Goal: Information Seeking & Learning: Learn about a topic

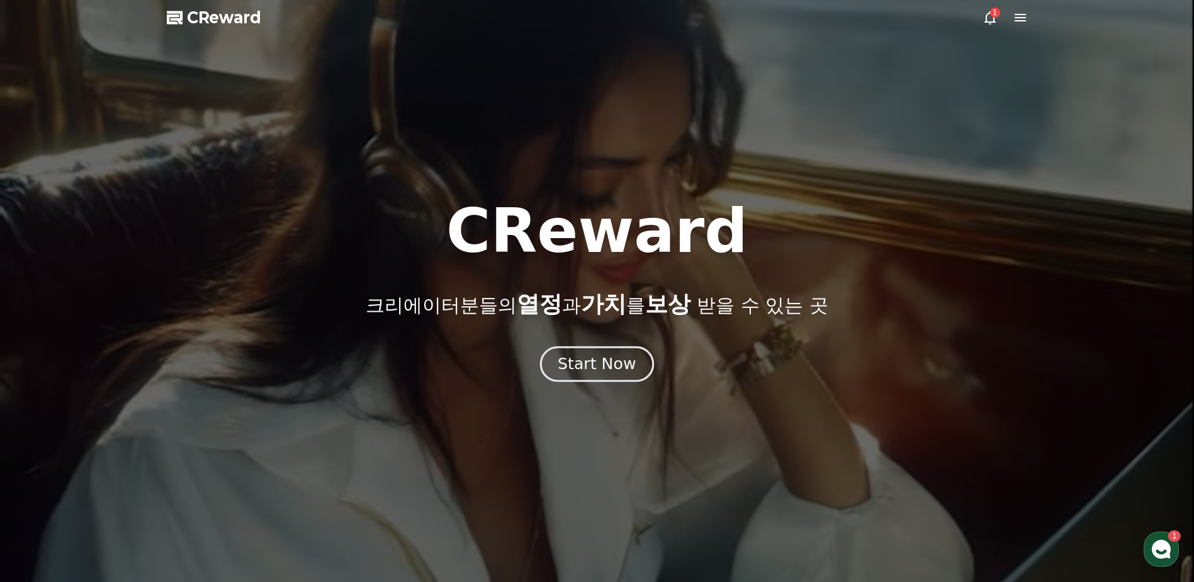
click at [585, 366] on div "Start Now" at bounding box center [597, 363] width 78 height 21
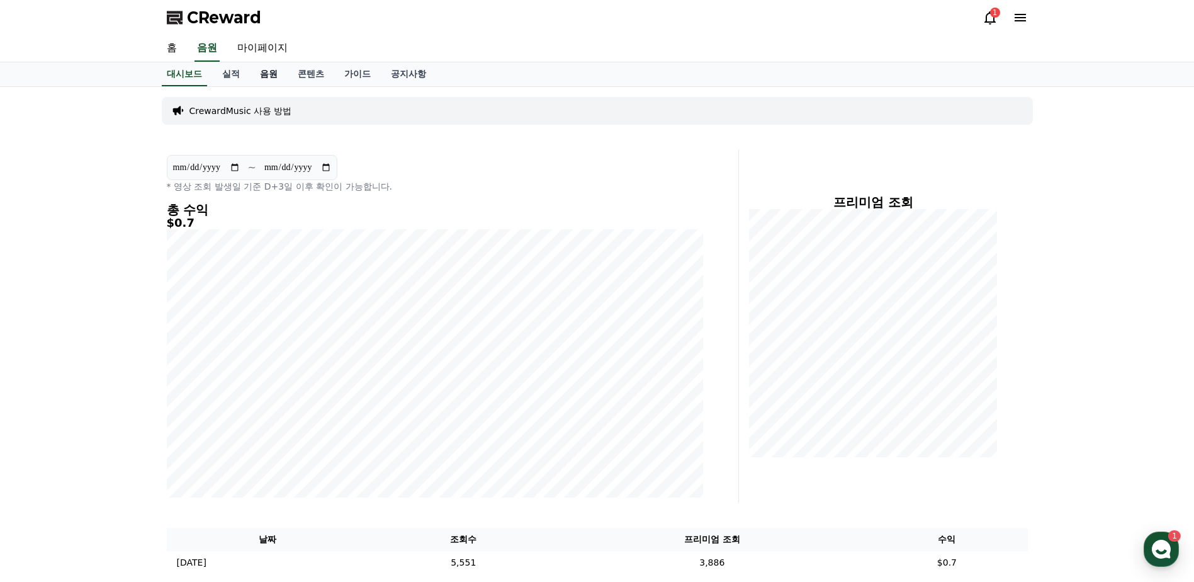
click at [271, 75] on link "음원" at bounding box center [269, 74] width 38 height 24
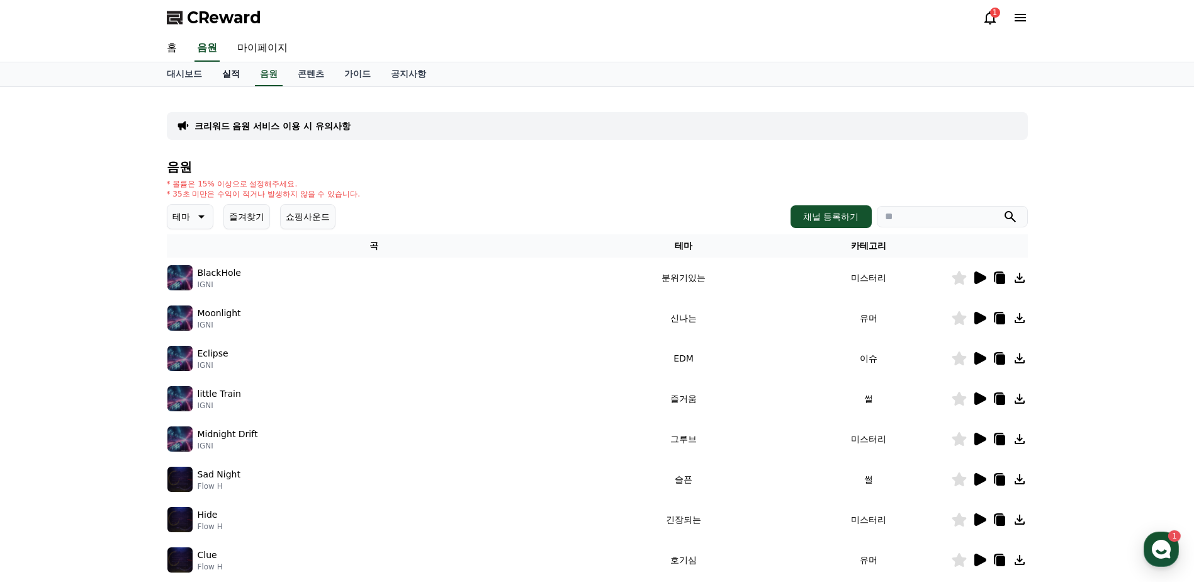
click at [232, 76] on link "실적" at bounding box center [231, 74] width 38 height 24
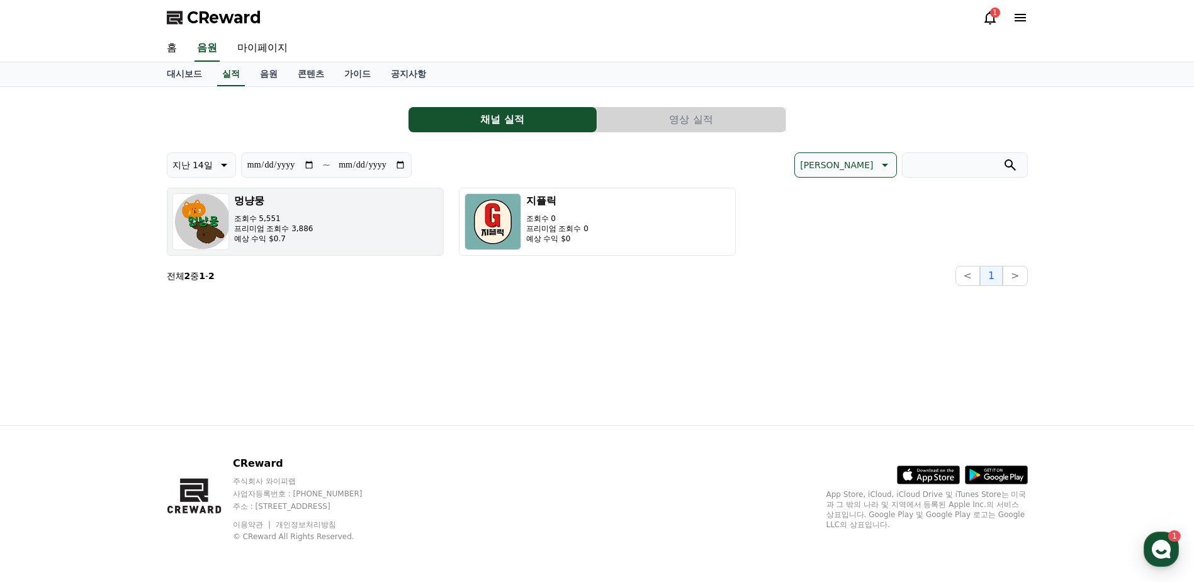
click at [321, 218] on button "멍냥뭉 조회수 5,551 프리미엄 조회수 3,886 예상 수익 $0.7" at bounding box center [305, 222] width 277 height 68
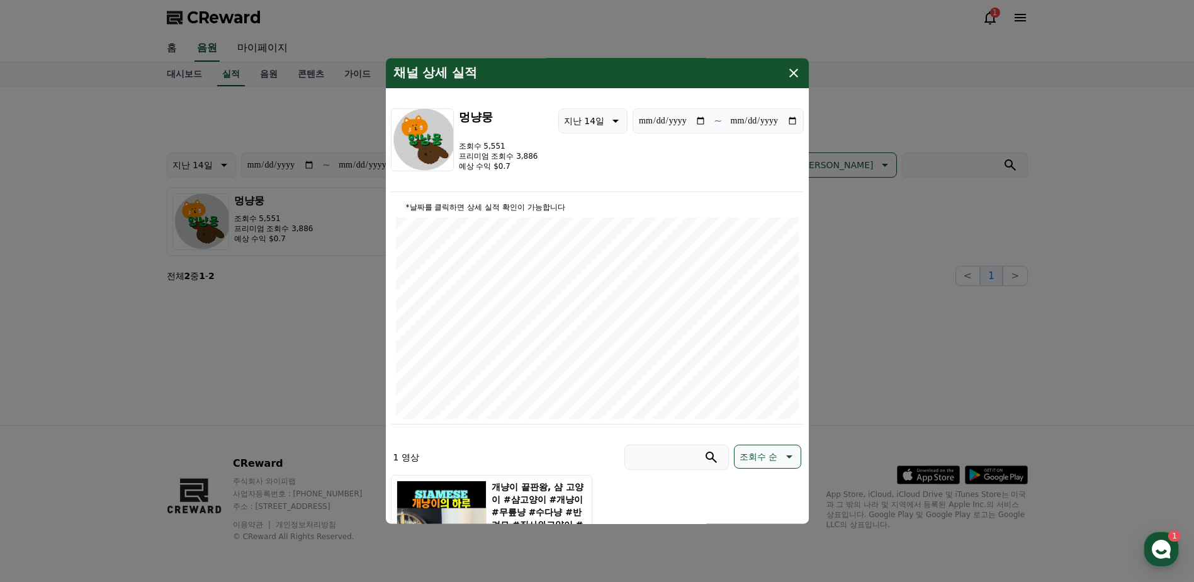
click at [204, 385] on button "close modal" at bounding box center [597, 291] width 1194 height 582
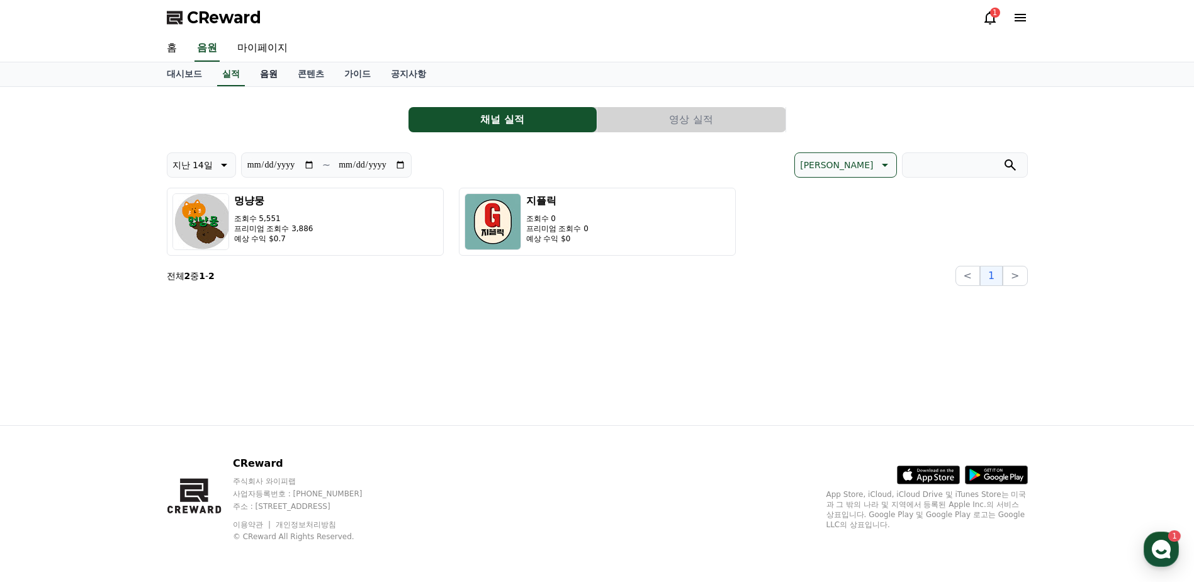
click at [276, 77] on link "음원" at bounding box center [269, 74] width 38 height 24
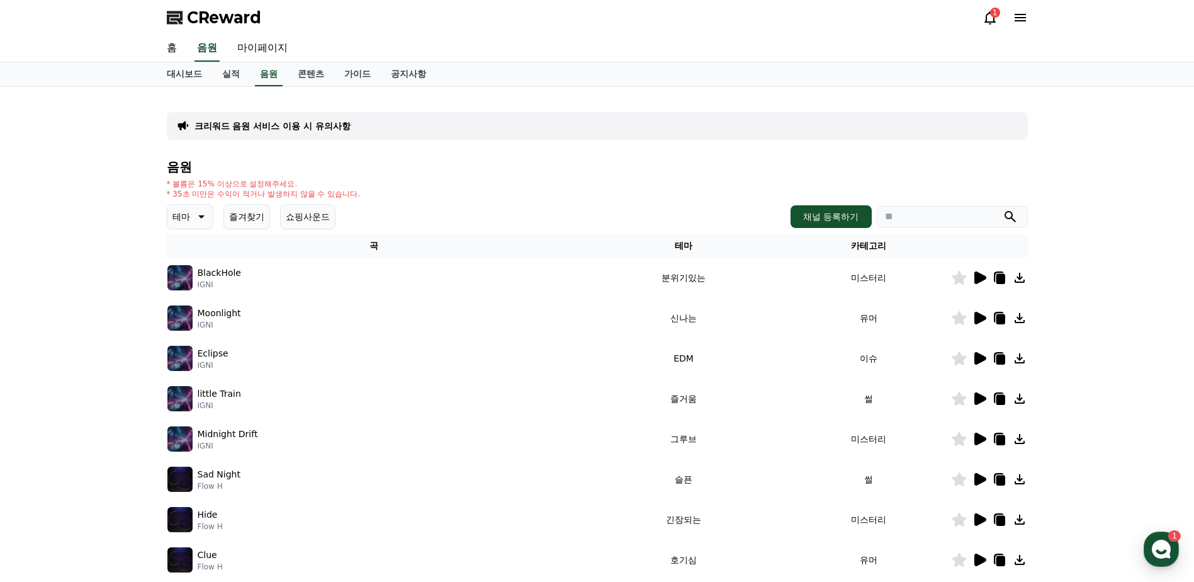
click at [978, 280] on icon at bounding box center [981, 277] width 12 height 13
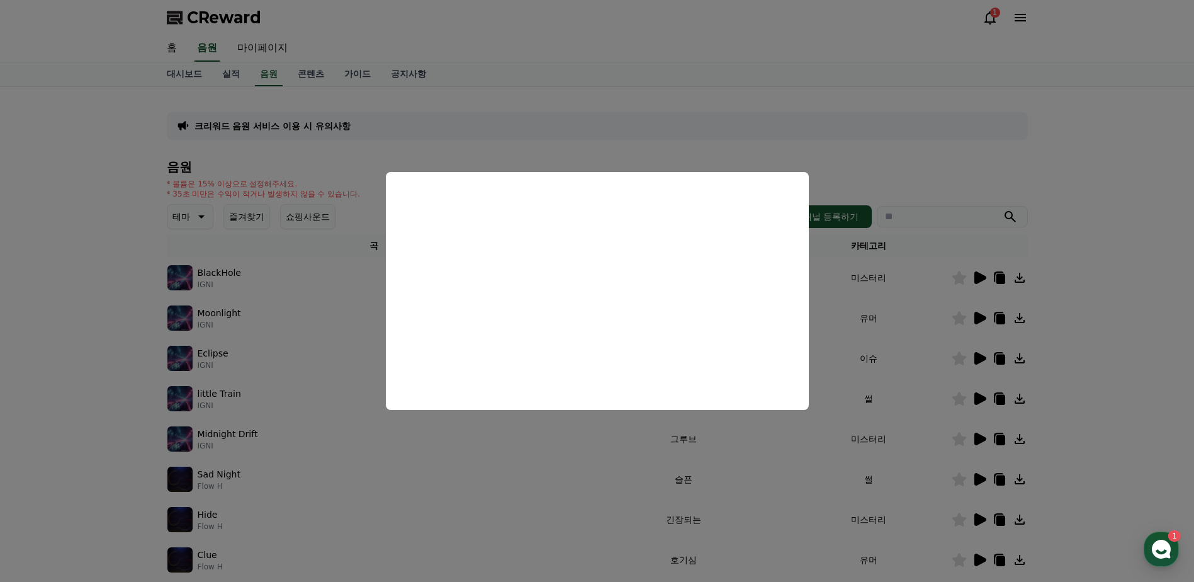
click at [183, 208] on button "close modal" at bounding box center [597, 291] width 1194 height 582
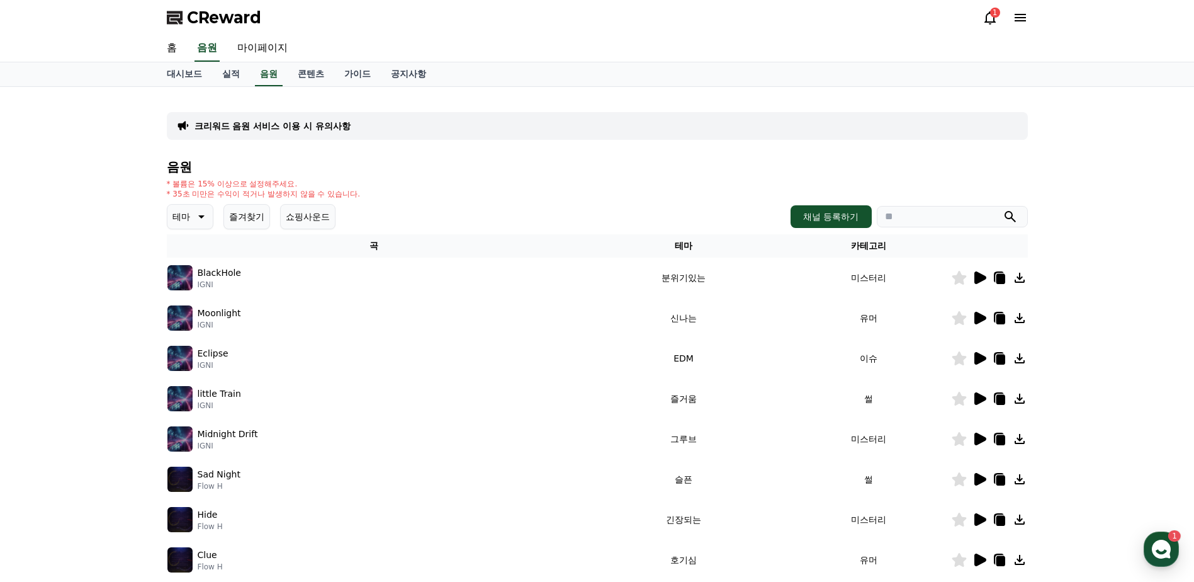
click at [190, 221] on p "테마" at bounding box center [182, 217] width 18 height 18
click at [187, 286] on button "어두운" at bounding box center [187, 285] width 37 height 28
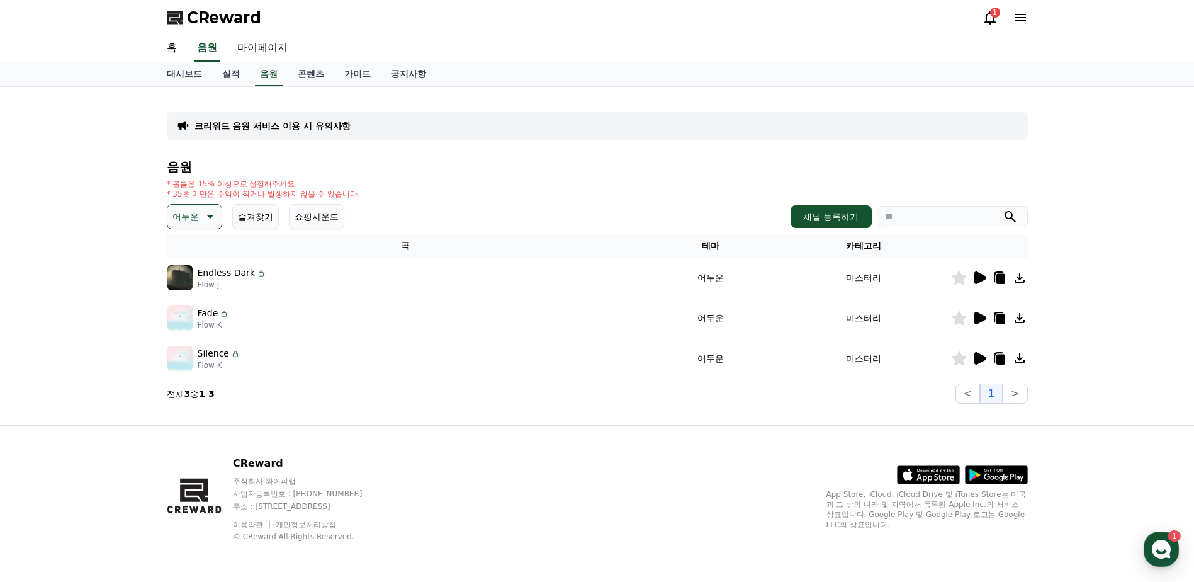
click at [978, 319] on icon at bounding box center [981, 318] width 12 height 13
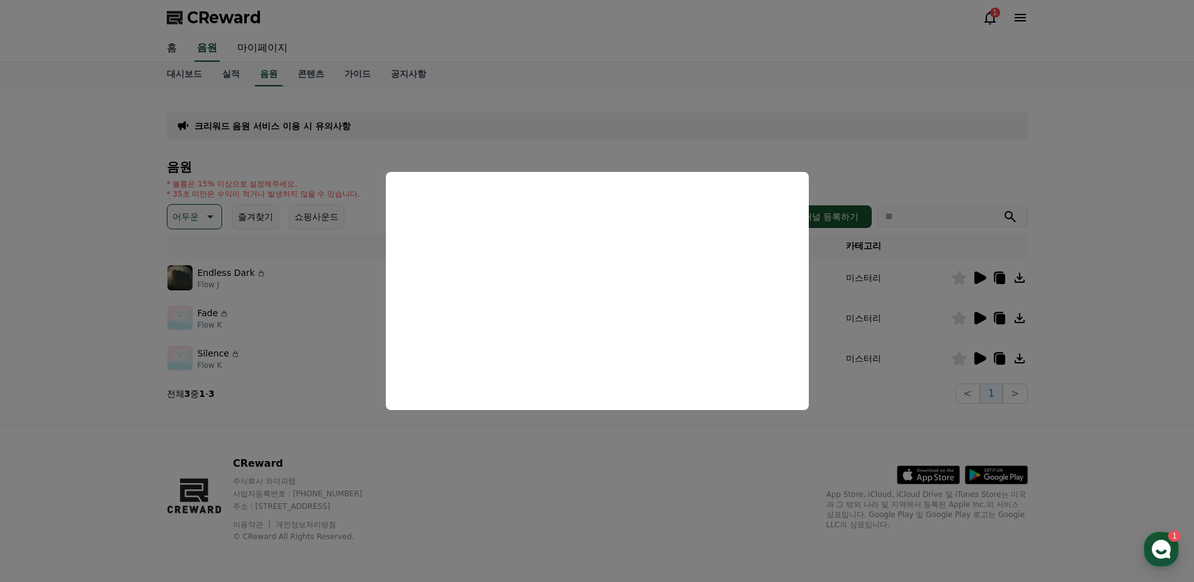
click at [176, 358] on button "close modal" at bounding box center [597, 291] width 1194 height 582
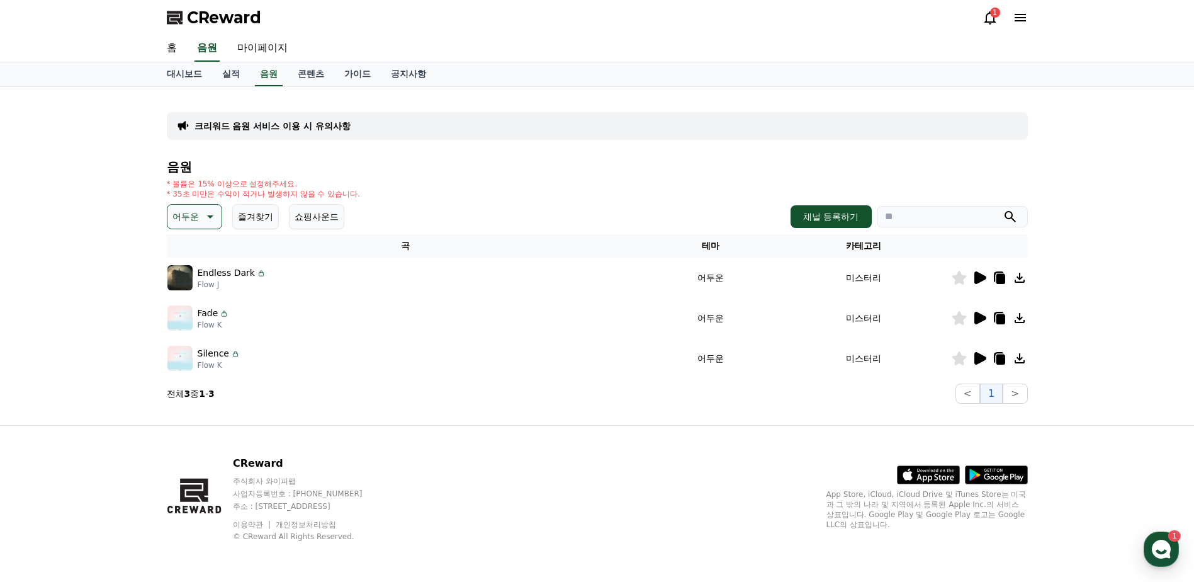
click at [979, 353] on icon at bounding box center [981, 358] width 12 height 13
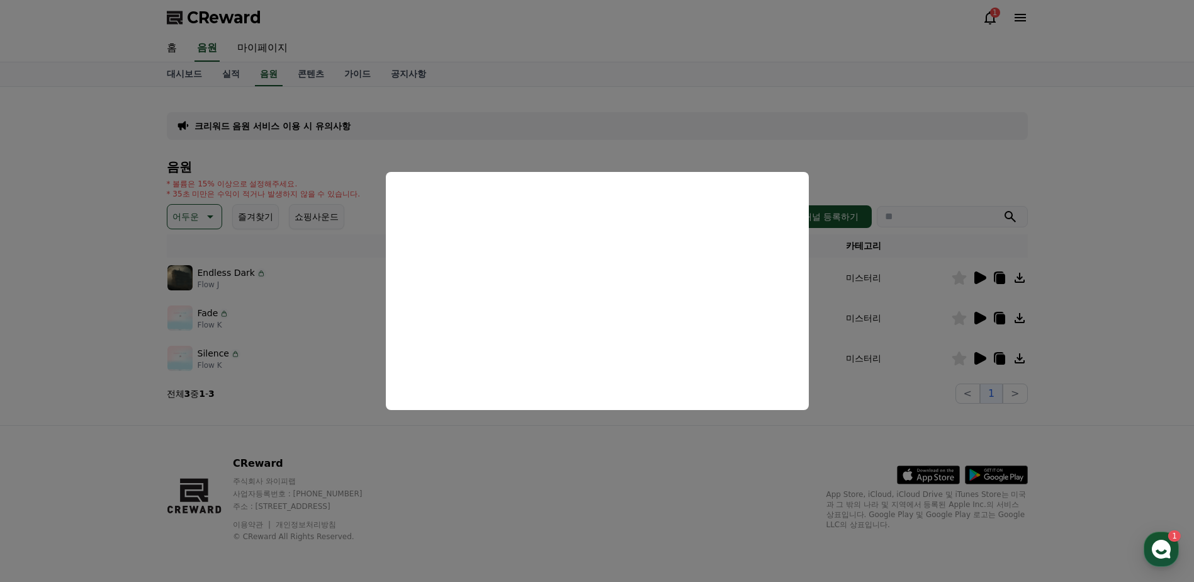
click at [188, 213] on button "close modal" at bounding box center [597, 291] width 1194 height 582
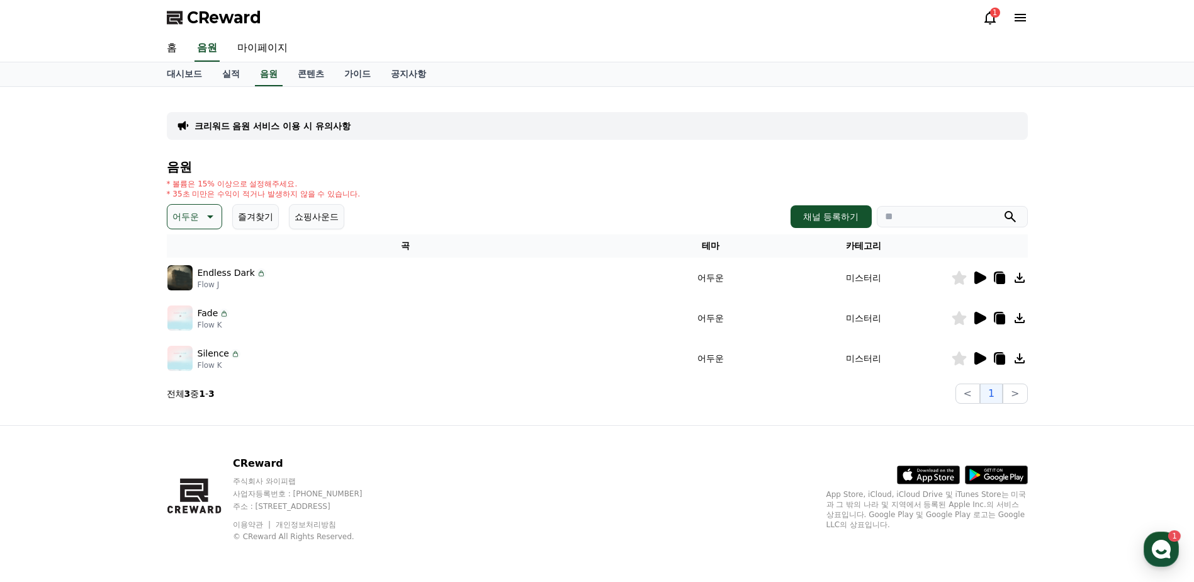
click at [212, 219] on icon at bounding box center [208, 216] width 15 height 15
click at [183, 314] on button "호기심" at bounding box center [187, 316] width 37 height 28
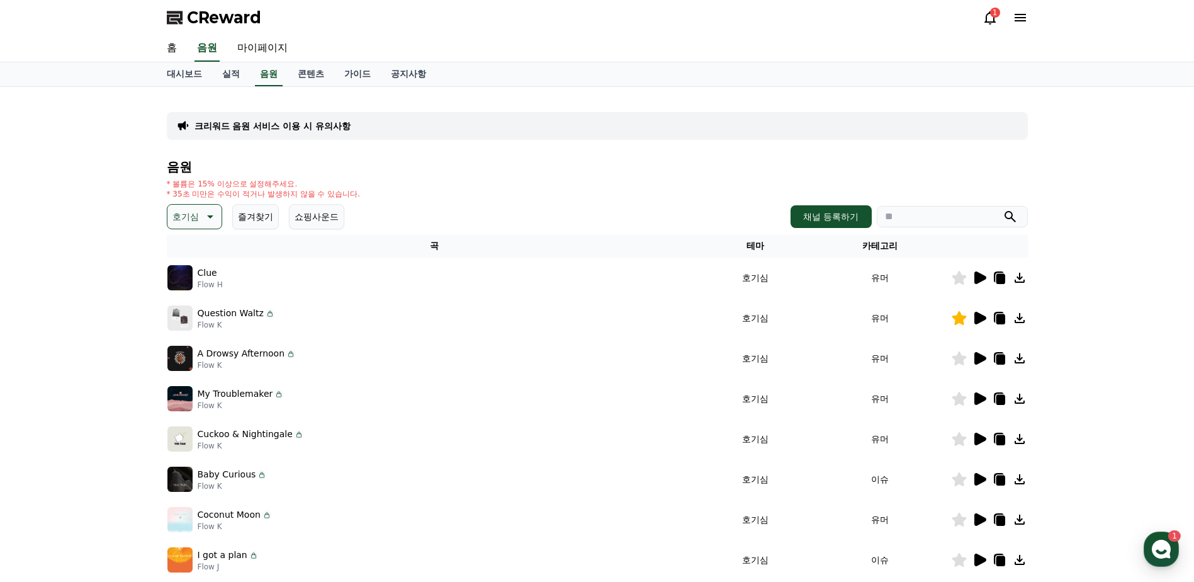
click at [203, 209] on icon at bounding box center [208, 216] width 15 height 15
click at [181, 354] on button "반전" at bounding box center [183, 353] width 28 height 28
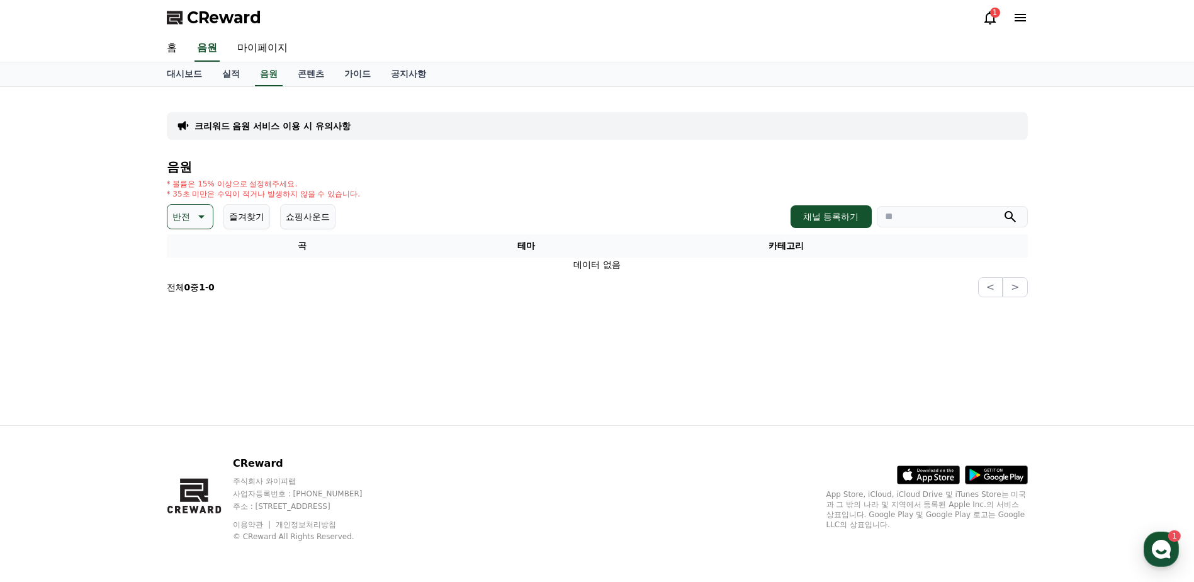
click at [193, 215] on icon at bounding box center [200, 216] width 15 height 15
click at [186, 358] on button "드라마틱" at bounding box center [191, 356] width 45 height 28
click at [205, 218] on p "드라마틱" at bounding box center [190, 217] width 35 height 18
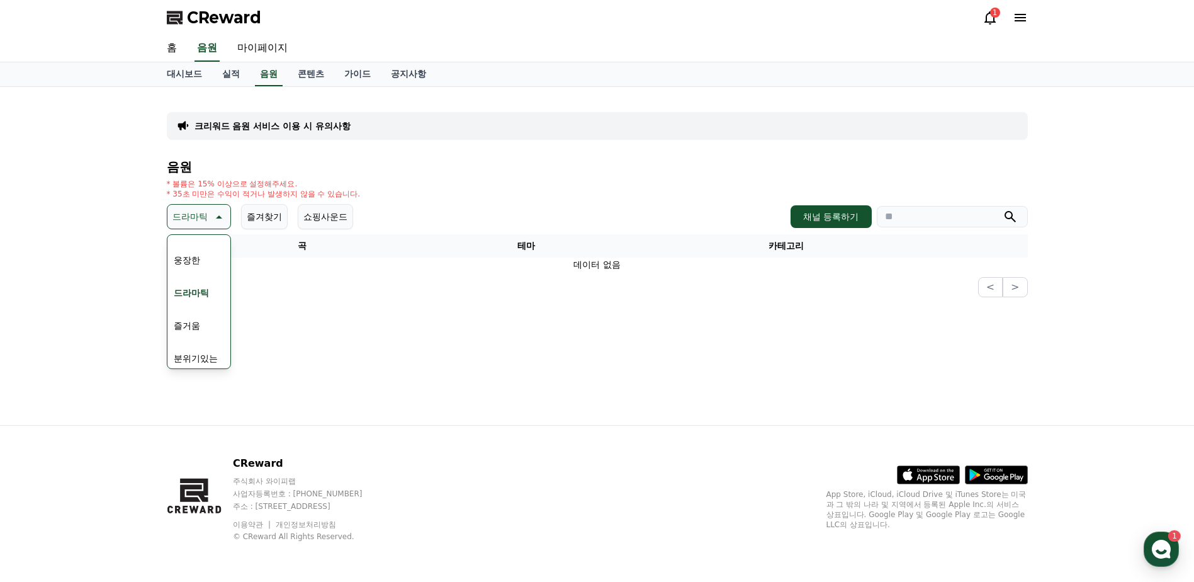
click at [196, 324] on button "즐거움" at bounding box center [187, 326] width 37 height 28
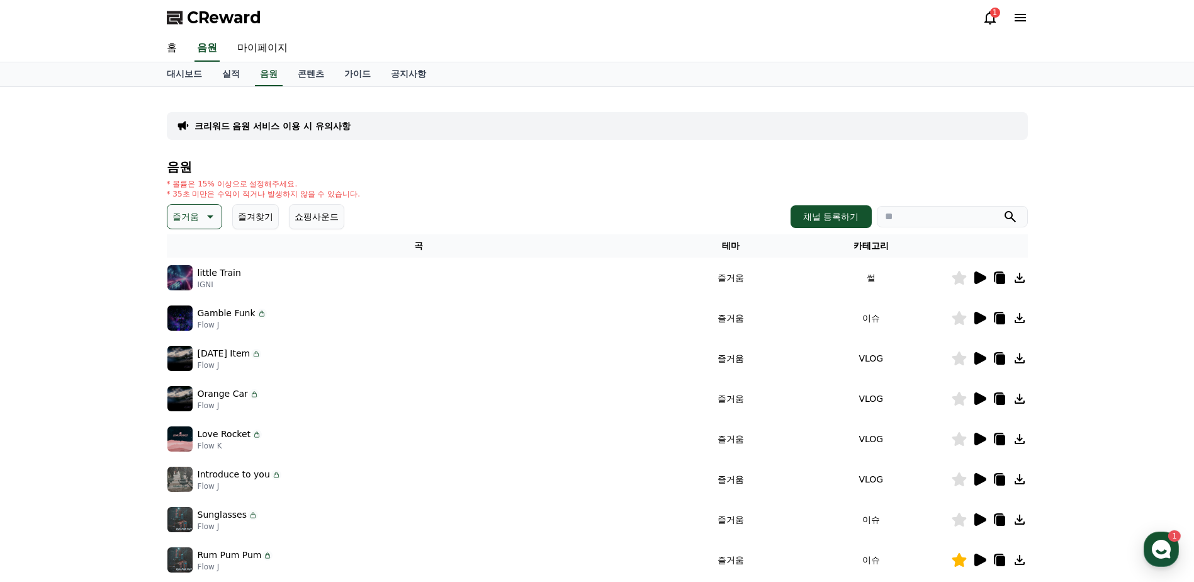
click at [977, 279] on icon at bounding box center [981, 277] width 12 height 13
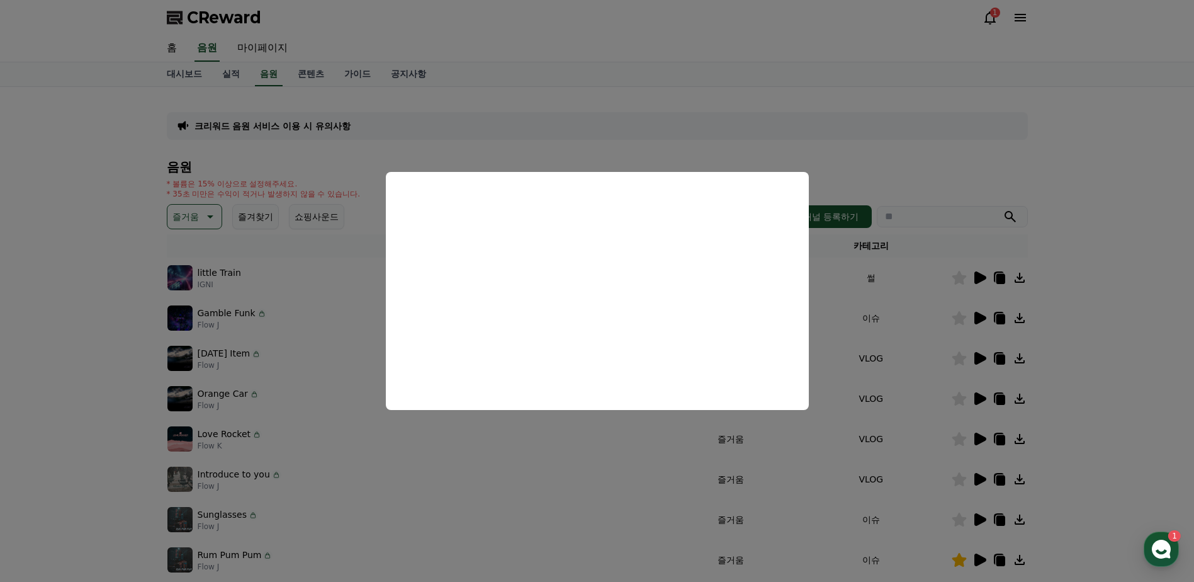
click at [963, 276] on button "close modal" at bounding box center [597, 291] width 1194 height 582
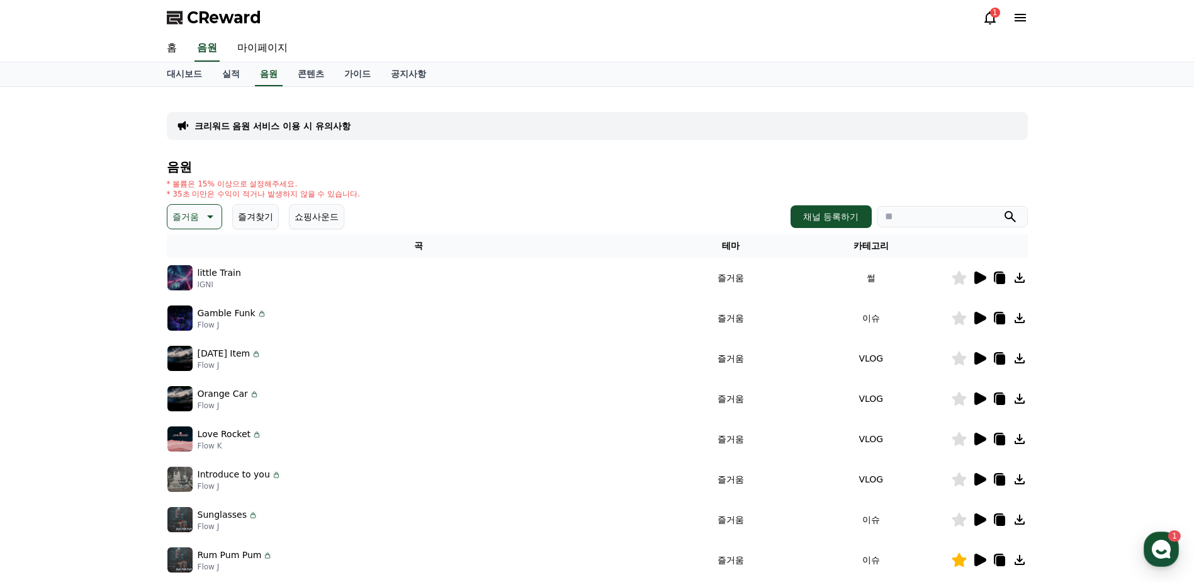
click at [981, 316] on icon at bounding box center [981, 318] width 12 height 13
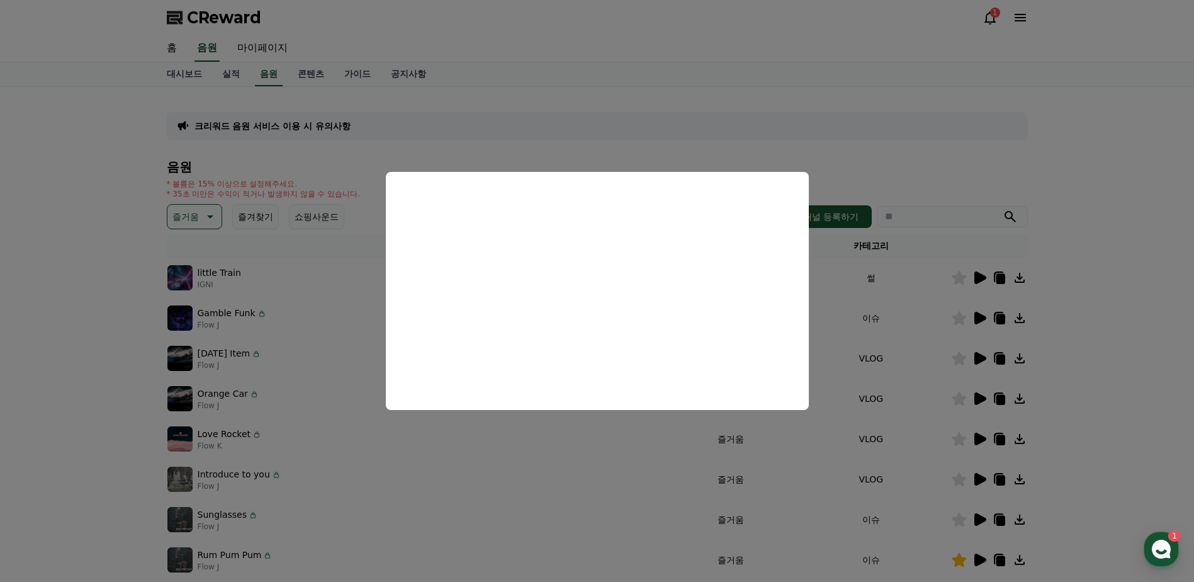
click at [965, 314] on button "close modal" at bounding box center [597, 291] width 1194 height 582
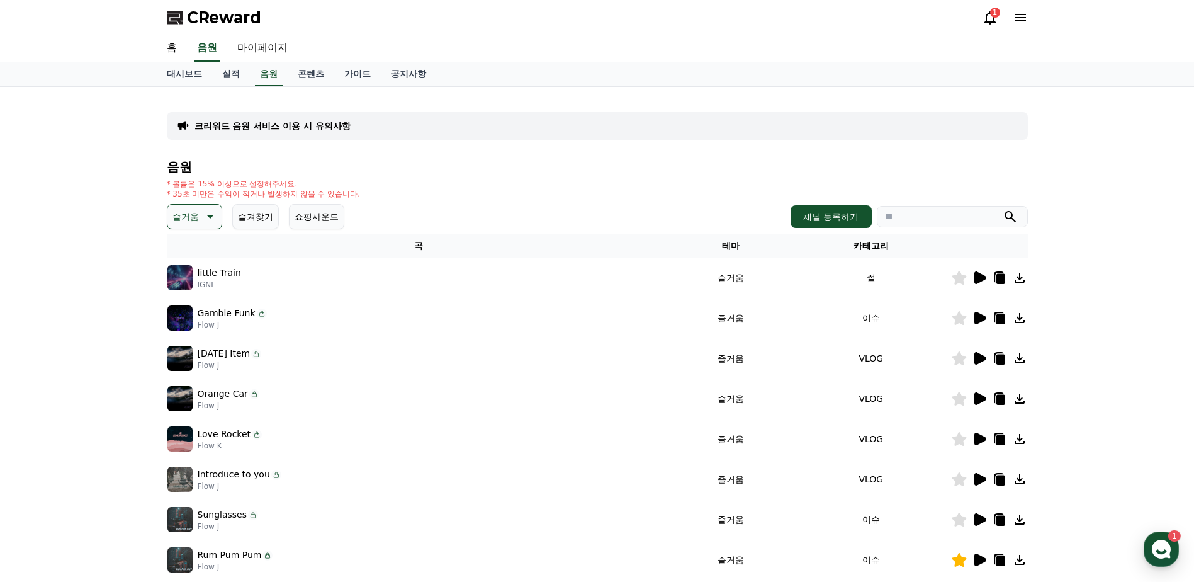
click at [960, 322] on icon at bounding box center [959, 318] width 14 height 14
click at [978, 358] on icon at bounding box center [981, 358] width 12 height 13
